Goal: Transaction & Acquisition: Obtain resource

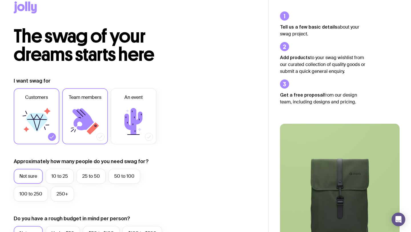
click at [84, 119] on icon at bounding box center [83, 119] width 21 height 22
click at [0, 0] on input "Team members" at bounding box center [0, 0] width 0 height 0
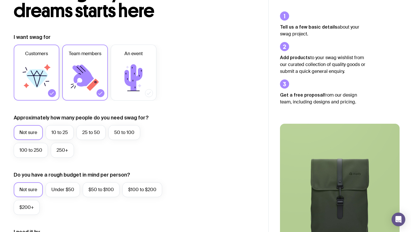
scroll to position [55, 0]
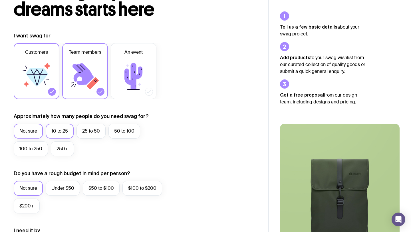
click at [67, 131] on label "10 to 25" at bounding box center [60, 131] width 28 height 15
click at [0, 0] on input "10 to 25" at bounding box center [0, 0] width 0 height 0
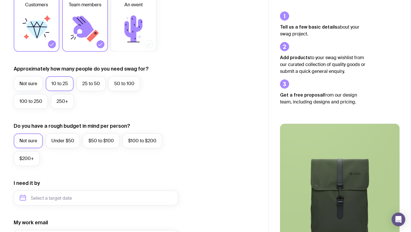
scroll to position [106, 0]
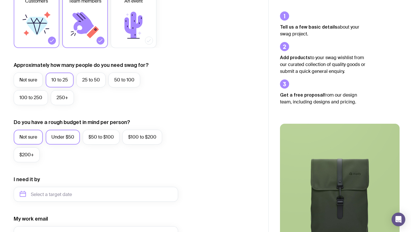
click at [64, 137] on label "Under $50" at bounding box center [63, 137] width 34 height 15
click at [0, 0] on input "Under $50" at bounding box center [0, 0] width 0 height 0
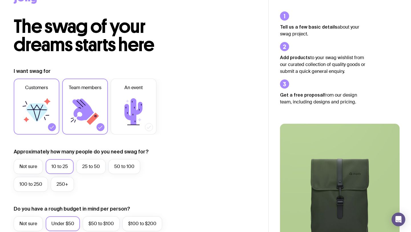
scroll to position [0, 0]
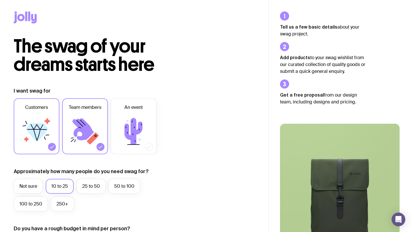
click at [25, 14] on icon at bounding box center [26, 15] width 2 height 9
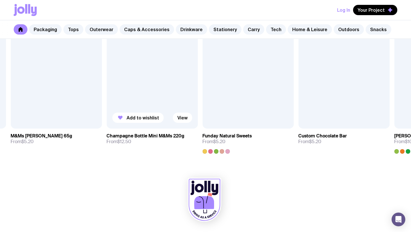
scroll to position [1998, 0]
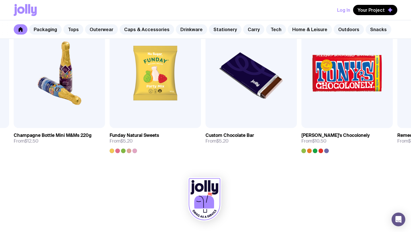
click at [305, 30] on link "Home & Leisure" at bounding box center [310, 29] width 44 height 10
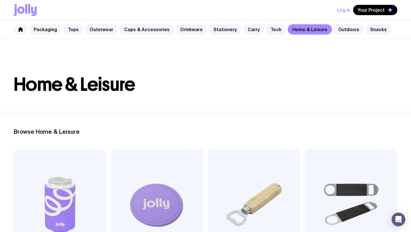
click at [46, 30] on link "Packaging" at bounding box center [45, 29] width 33 height 10
click at [48, 33] on link "Packaging" at bounding box center [45, 29] width 33 height 10
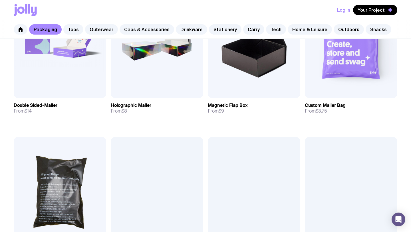
scroll to position [385, 0]
